Goal: Complete application form

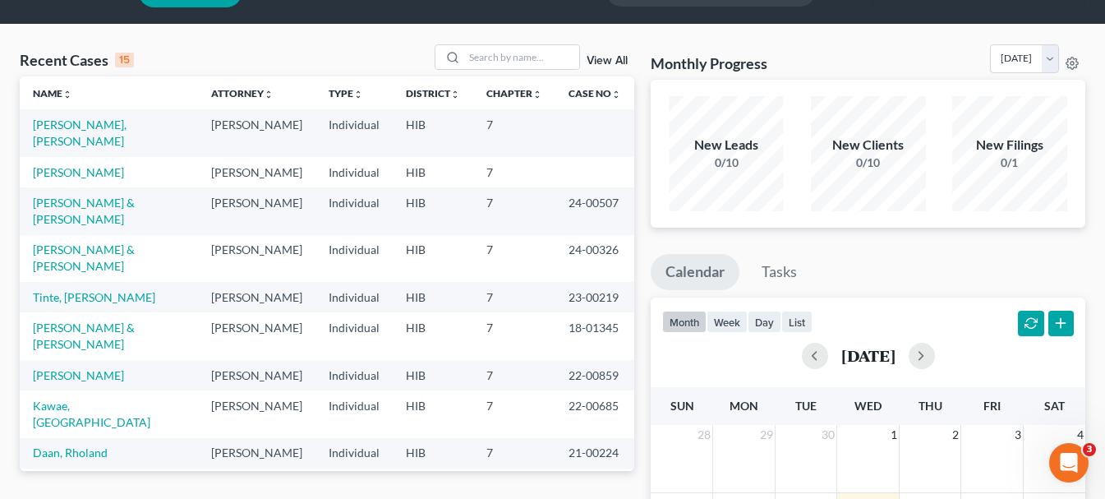
scroll to position [82, 0]
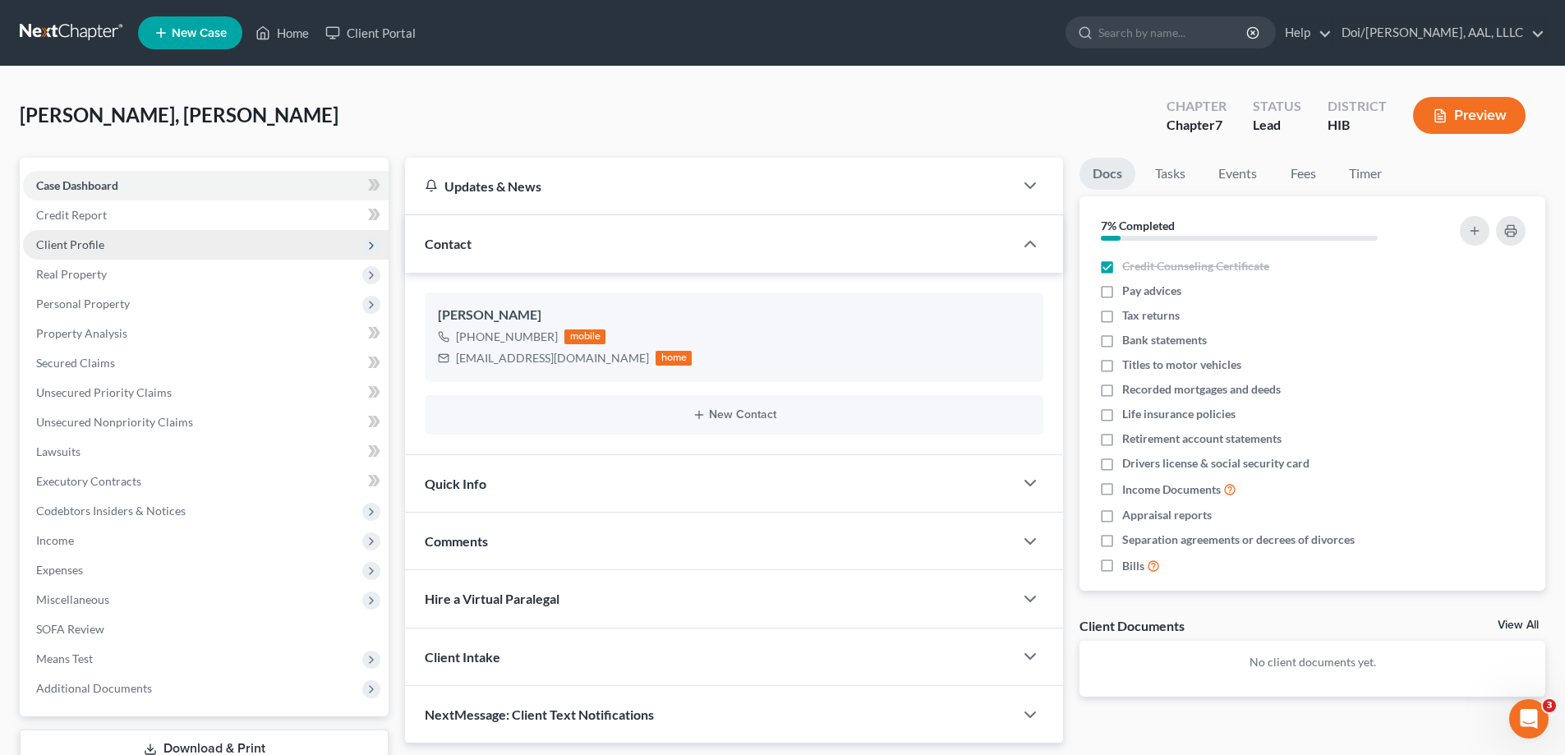
click at [127, 253] on span "Client Profile" at bounding box center [206, 245] width 366 height 30
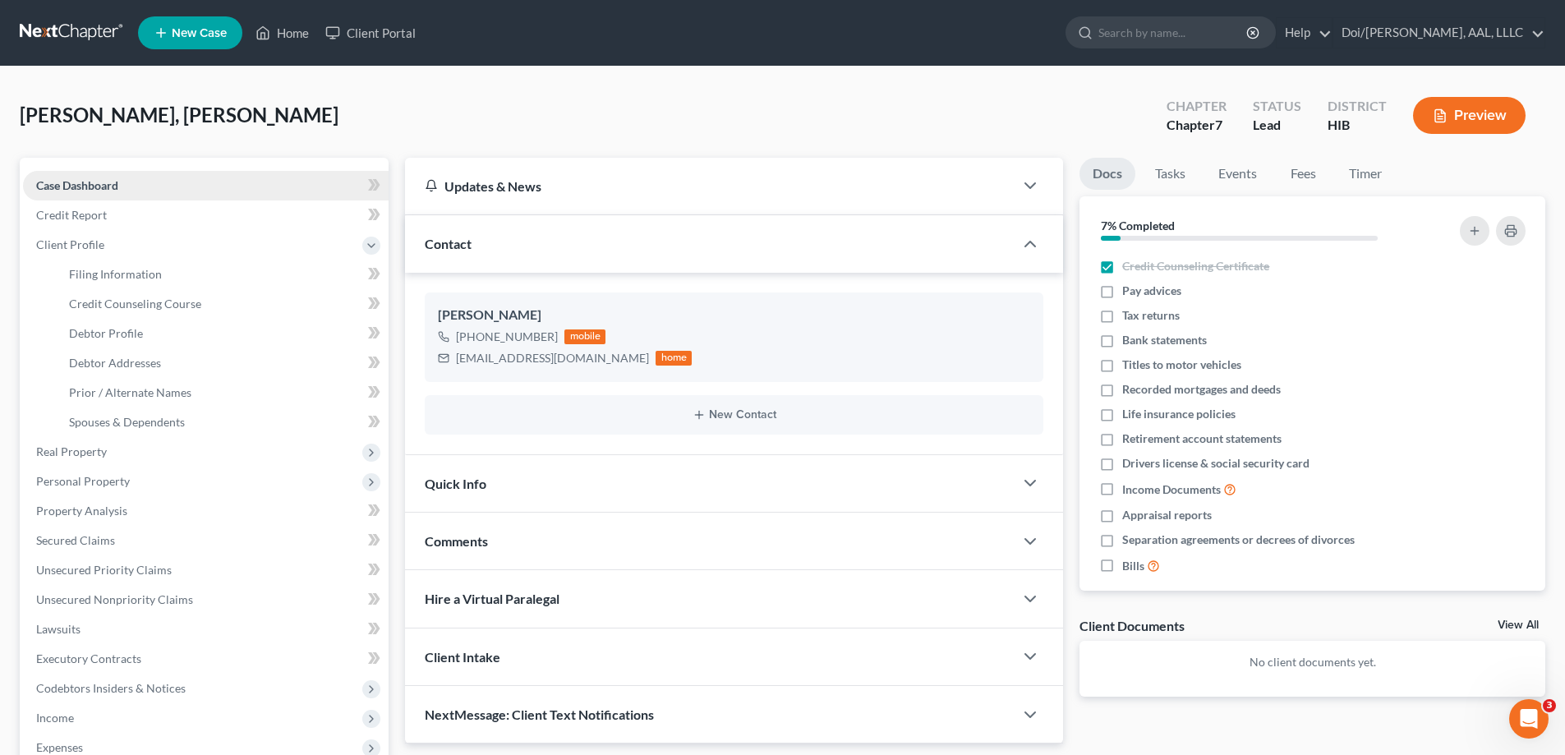
click at [125, 191] on link "Case Dashboard" at bounding box center [206, 186] width 366 height 30
click at [212, 308] on link "Credit Counseling Course" at bounding box center [222, 304] width 333 height 30
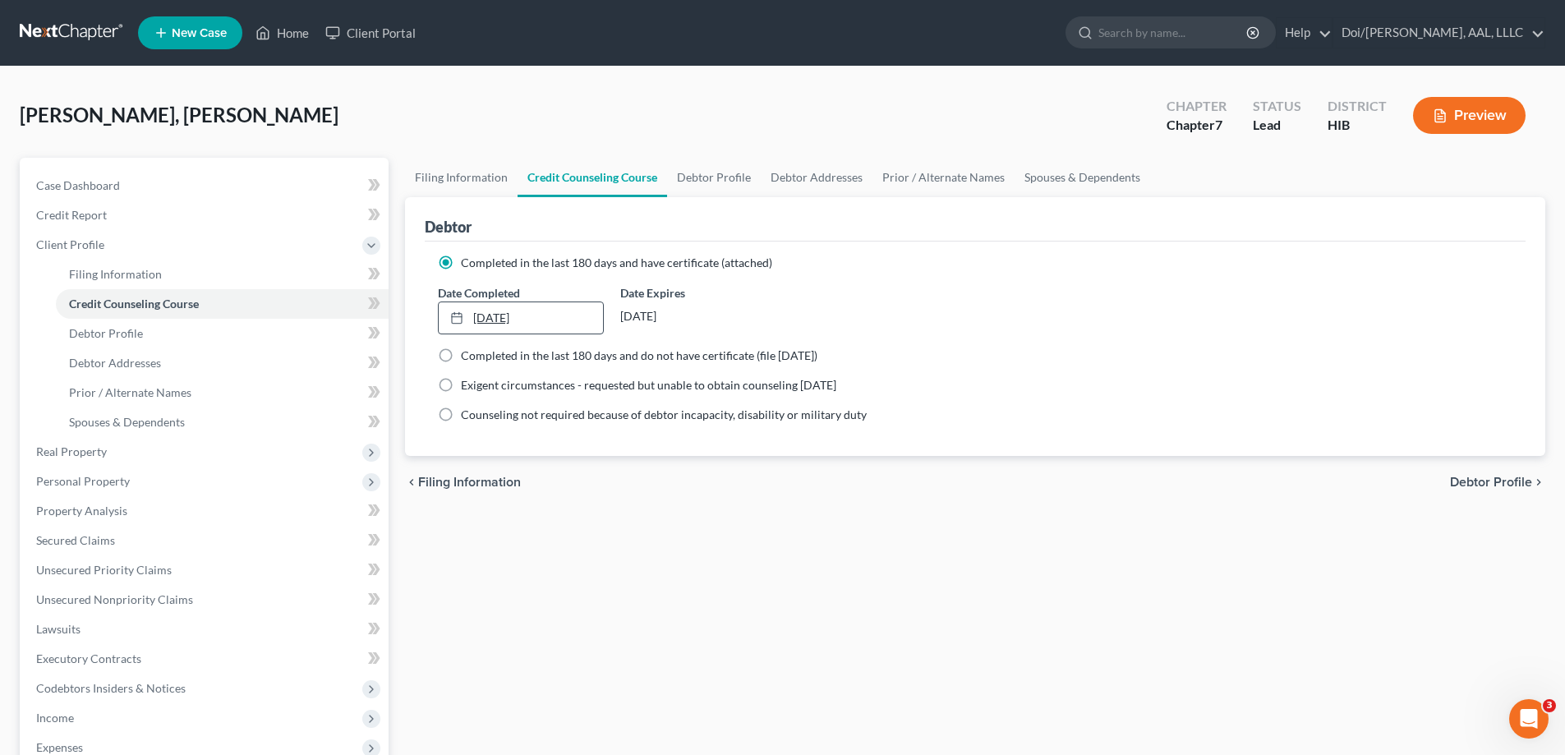
drag, startPoint x: 526, startPoint y: 334, endPoint x: 531, endPoint y: 324, distance: 10.7
click at [527, 333] on div "[DATE] close Date [DATE] Time 12:00 AM chevron_left [DATE] chevron_right Su M T…" at bounding box center [520, 317] width 165 height 33
click at [522, 315] on link "[DATE]" at bounding box center [520, 317] width 163 height 31
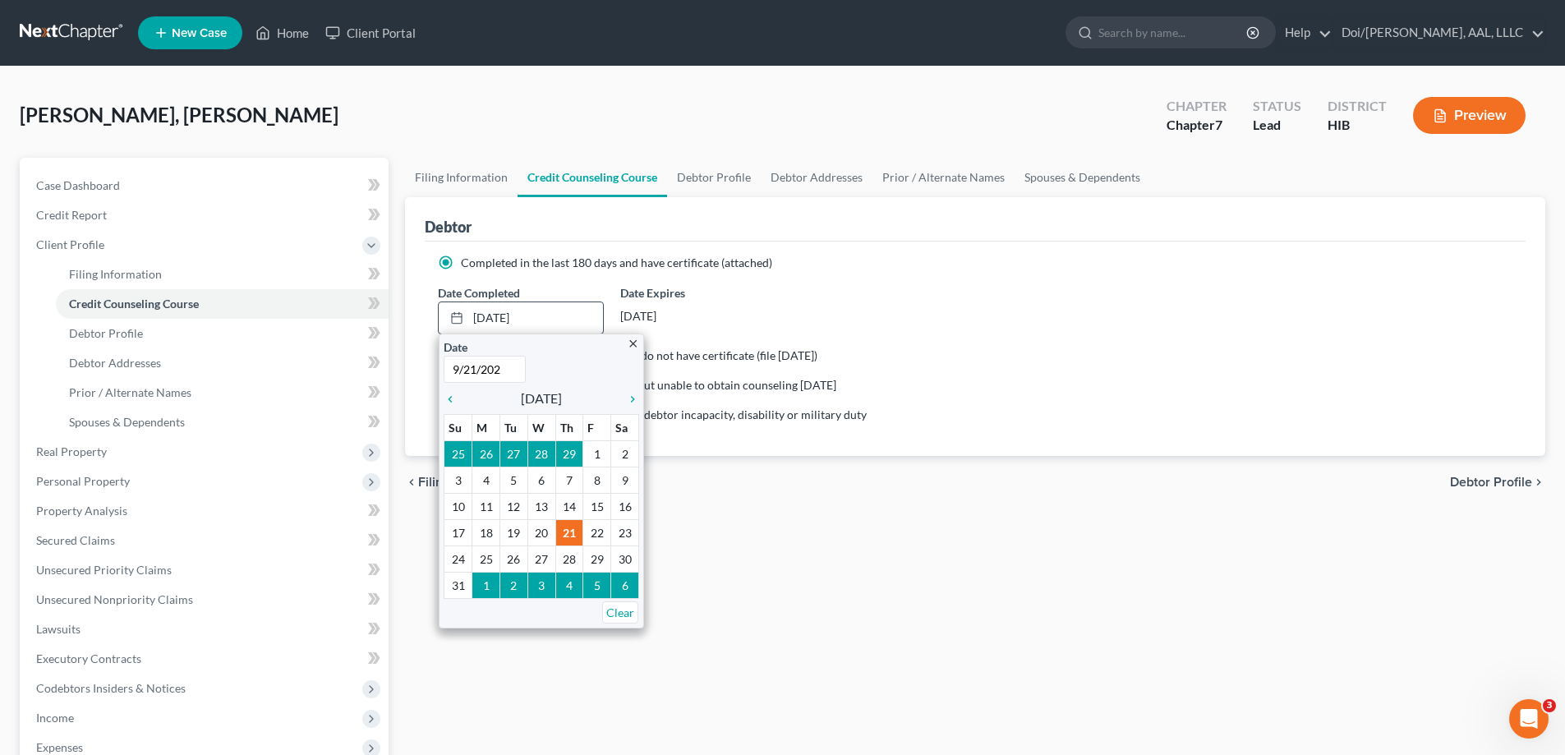
type input "[DATE]"
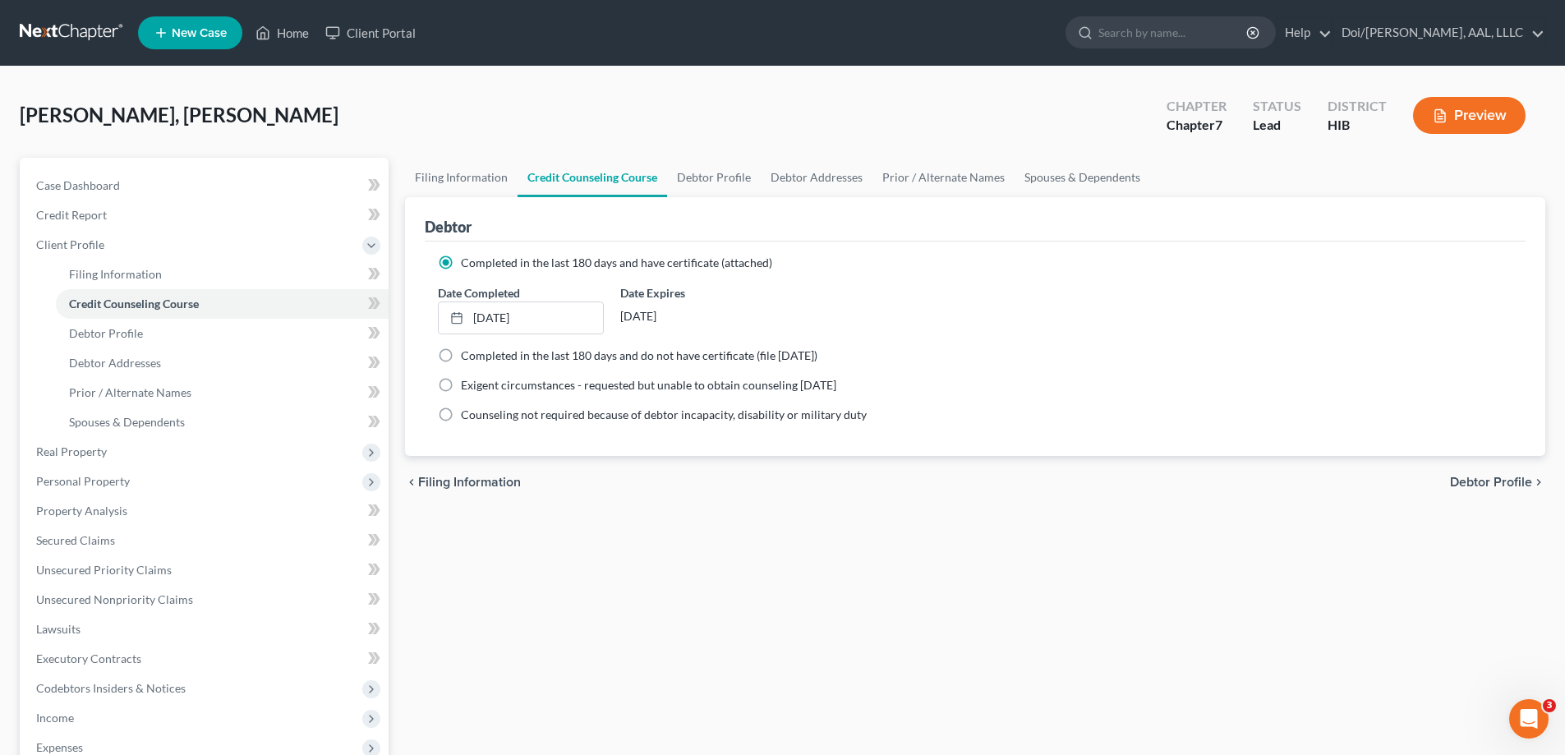
click at [729, 490] on div "chevron_left Filing Information Debtor Profile chevron_right" at bounding box center [975, 482] width 1140 height 53
click at [862, 435] on div "Completed in the last 180 days and have certificate (attached) Date Completed […" at bounding box center [975, 349] width 1101 height 214
click at [872, 456] on div "chevron_left Filing Information Debtor Profile chevron_right" at bounding box center [975, 482] width 1140 height 53
click at [675, 184] on link "Debtor Profile" at bounding box center [714, 177] width 94 height 39
select select "0"
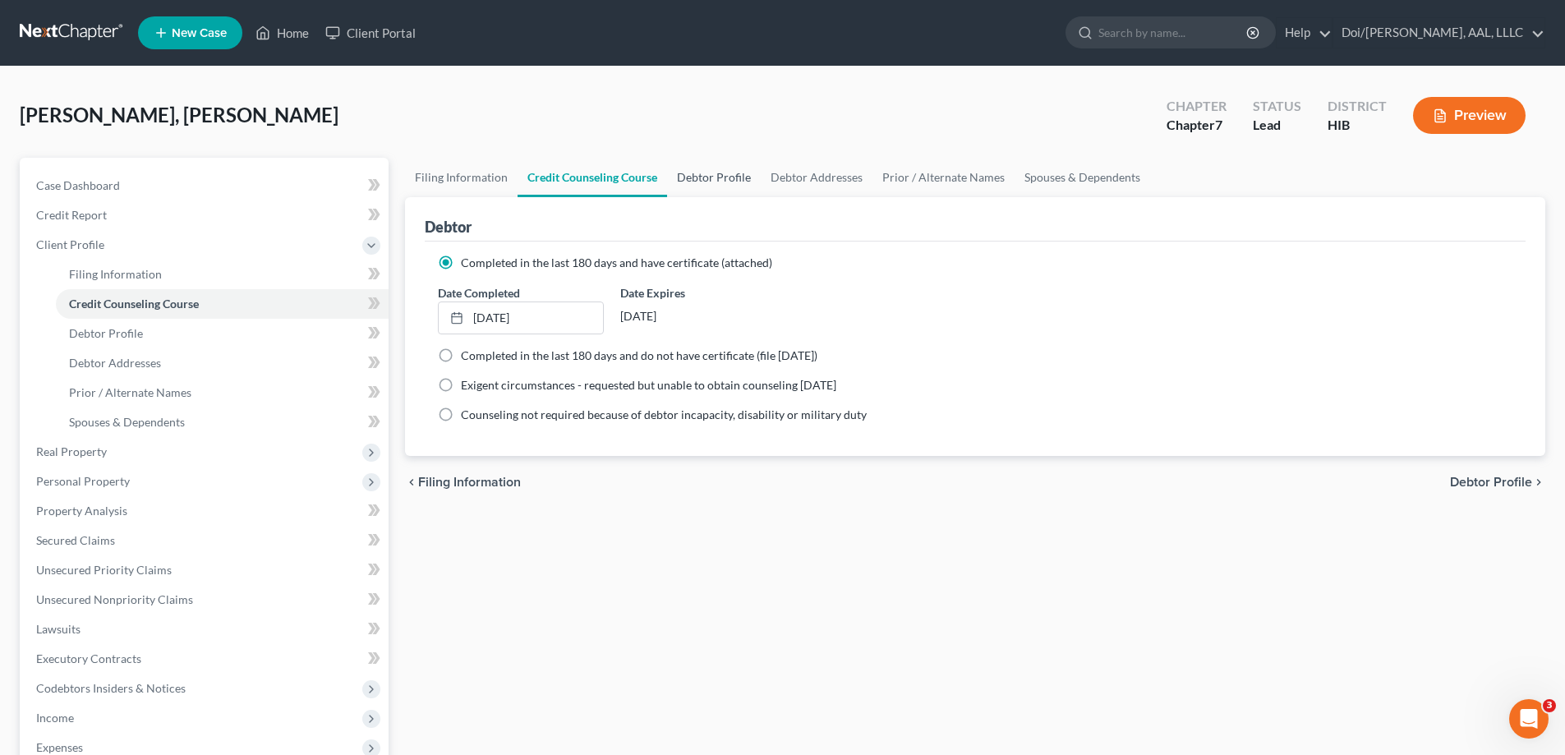
select select "0"
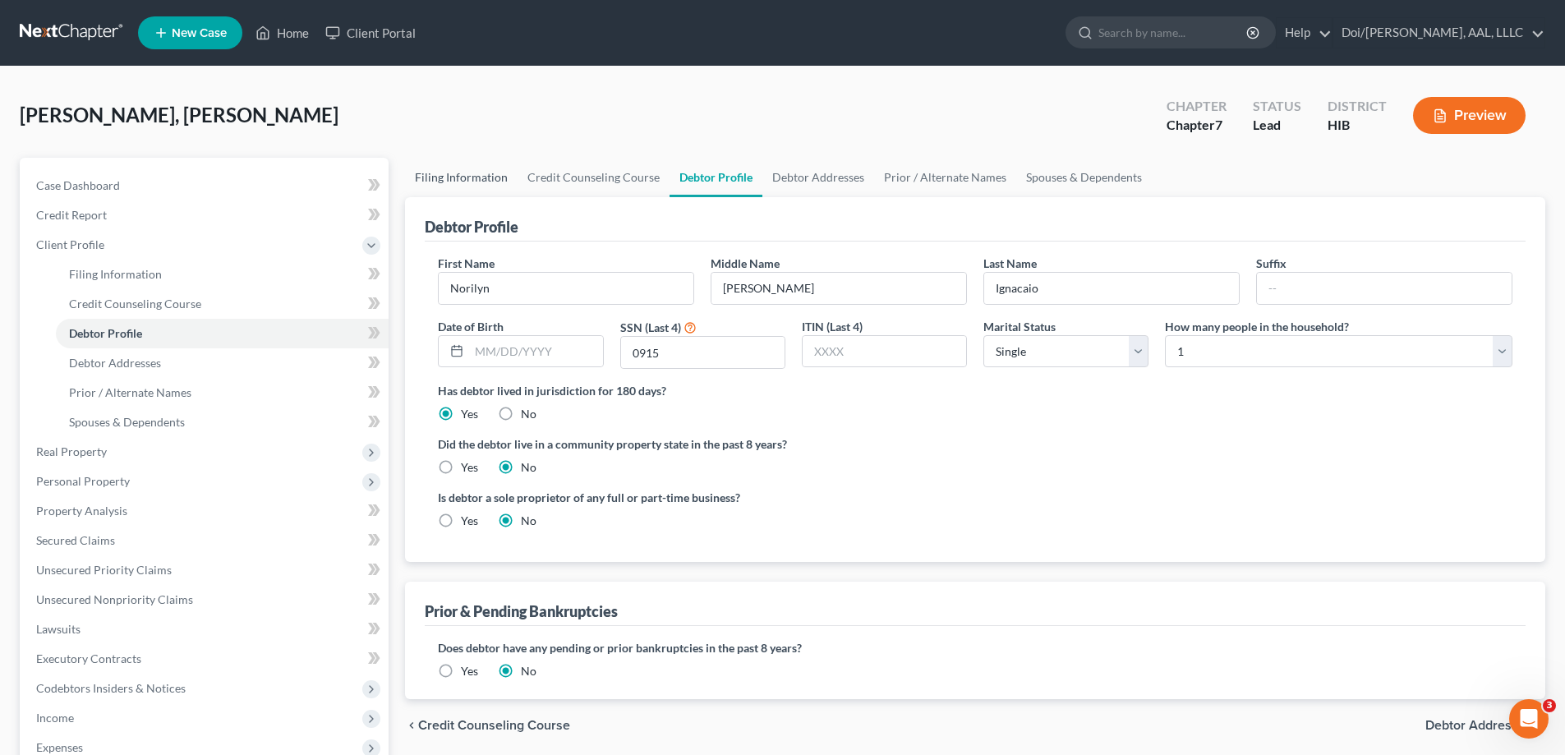
click at [493, 171] on link "Filing Information" at bounding box center [461, 177] width 113 height 39
select select "1"
select select "0"
